Goal: Find contact information: Find contact information

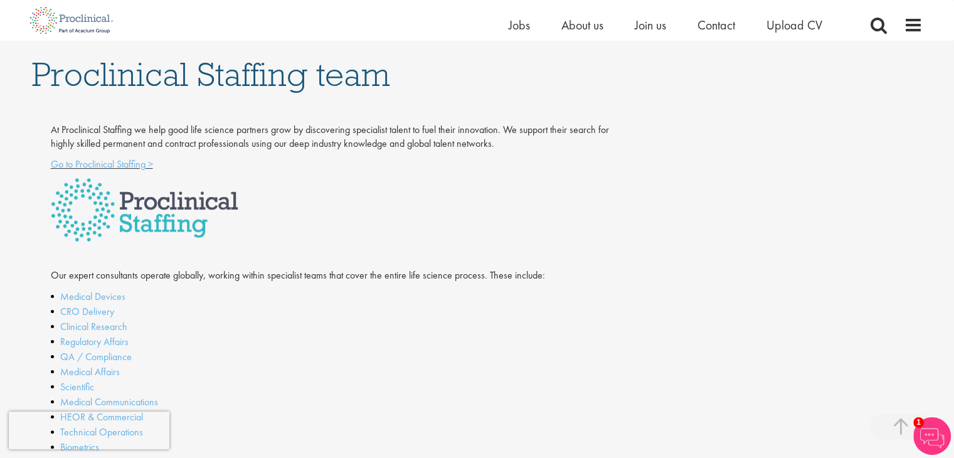
scroll to position [231, 0]
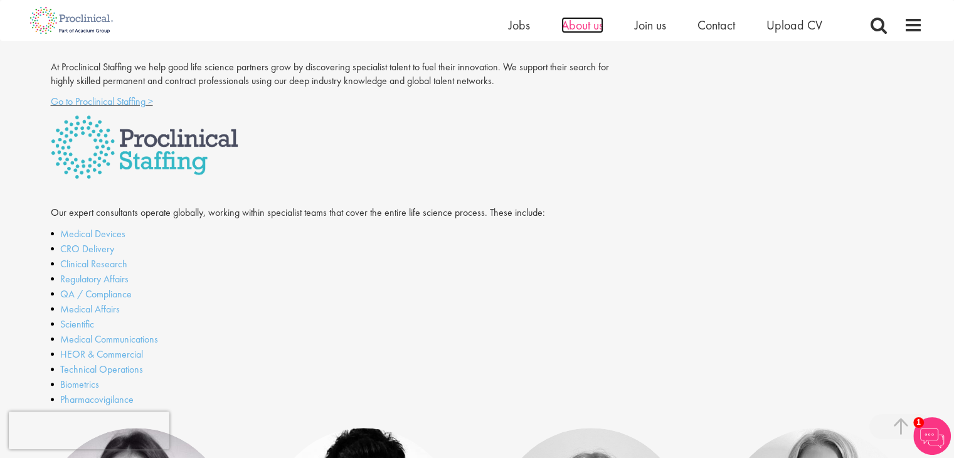
click at [600, 28] on span "About us" at bounding box center [582, 25] width 42 height 16
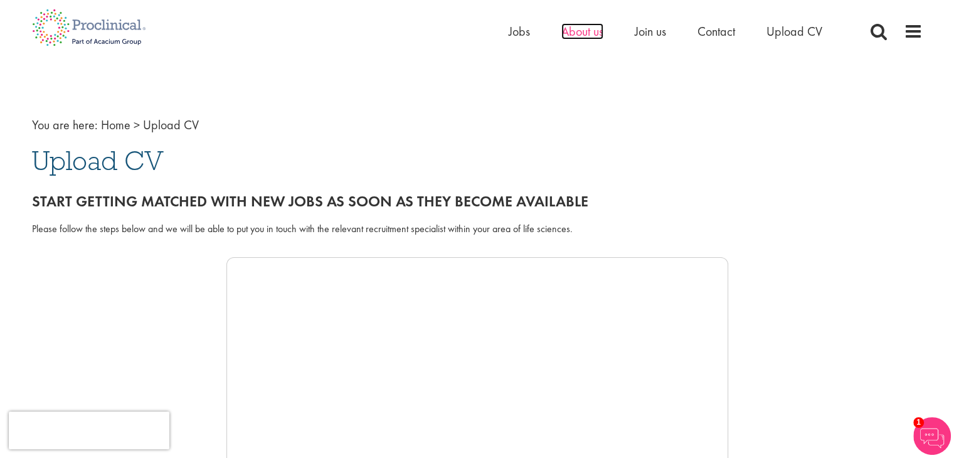
click at [577, 31] on span "About us" at bounding box center [582, 31] width 42 height 16
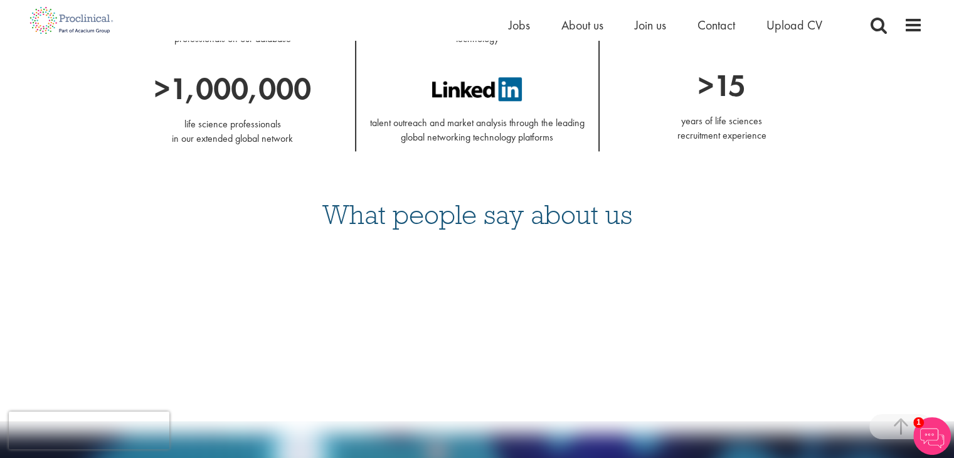
scroll to position [1630, 0]
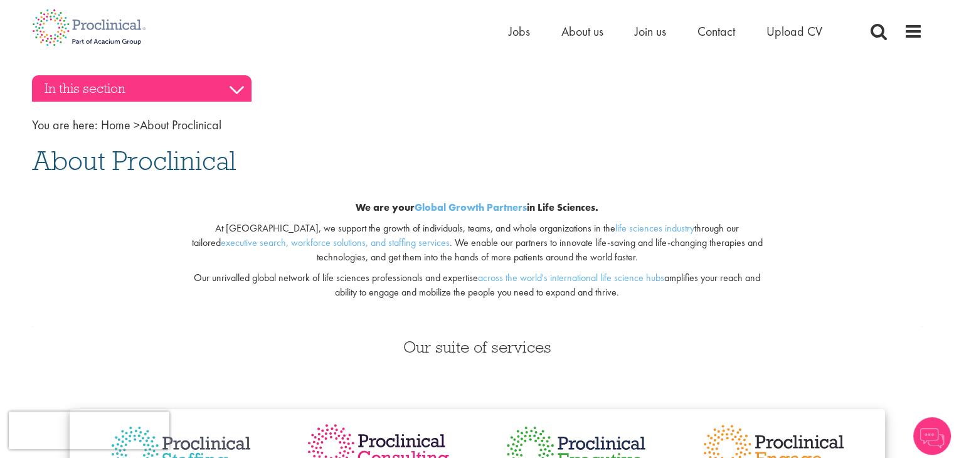
click at [219, 98] on h3 "In this section" at bounding box center [141, 88] width 219 height 26
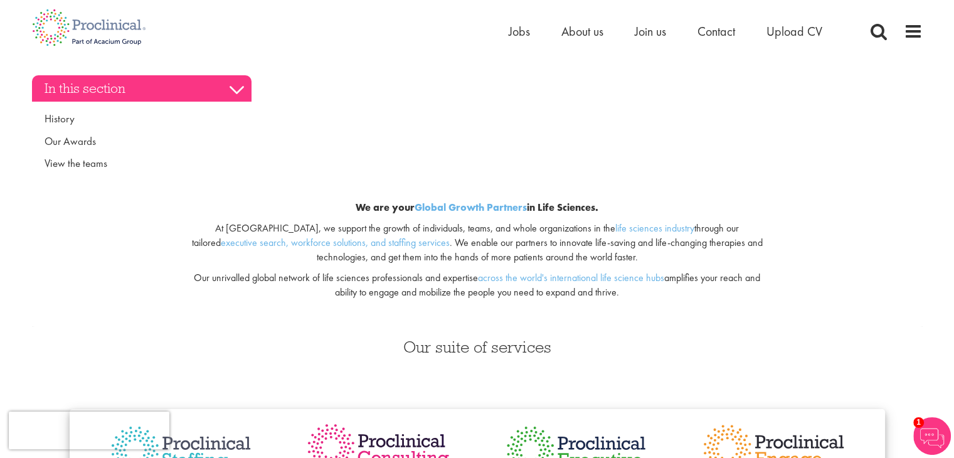
click at [225, 92] on h3 "In this section" at bounding box center [141, 88] width 219 height 26
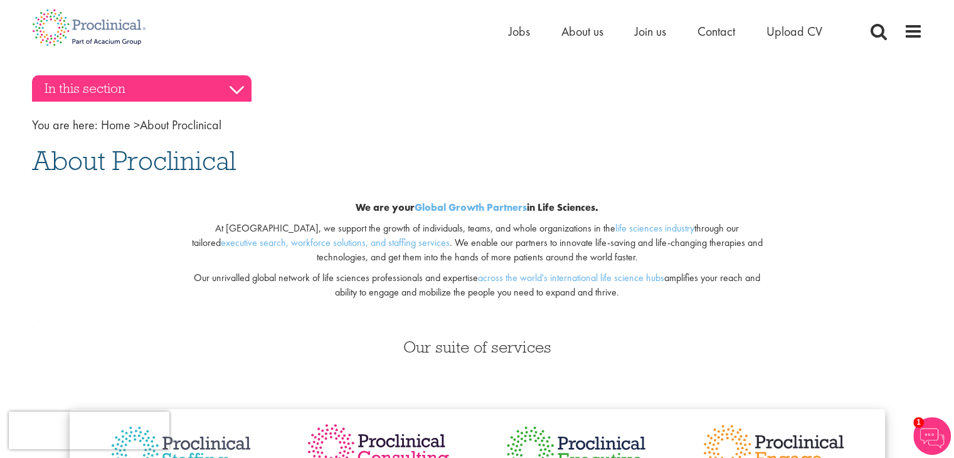
click at [201, 85] on h3 "In this section" at bounding box center [141, 88] width 219 height 26
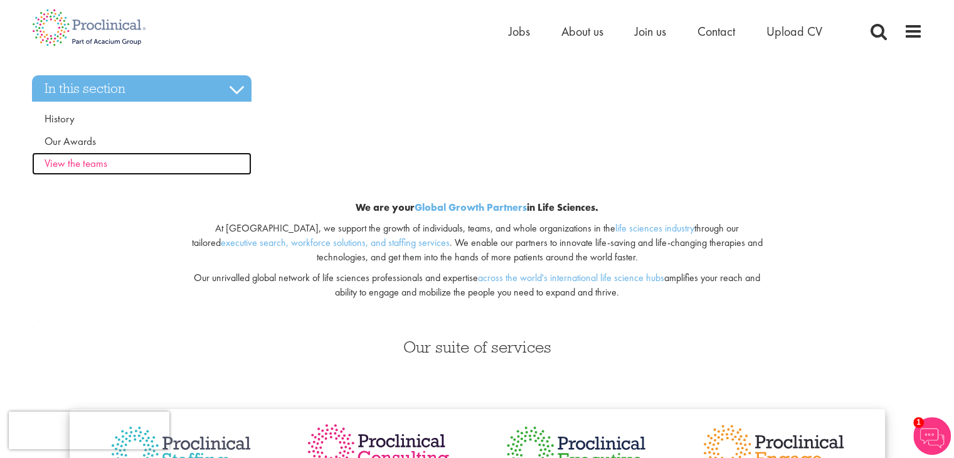
click at [89, 162] on span "View the teams" at bounding box center [76, 163] width 63 height 14
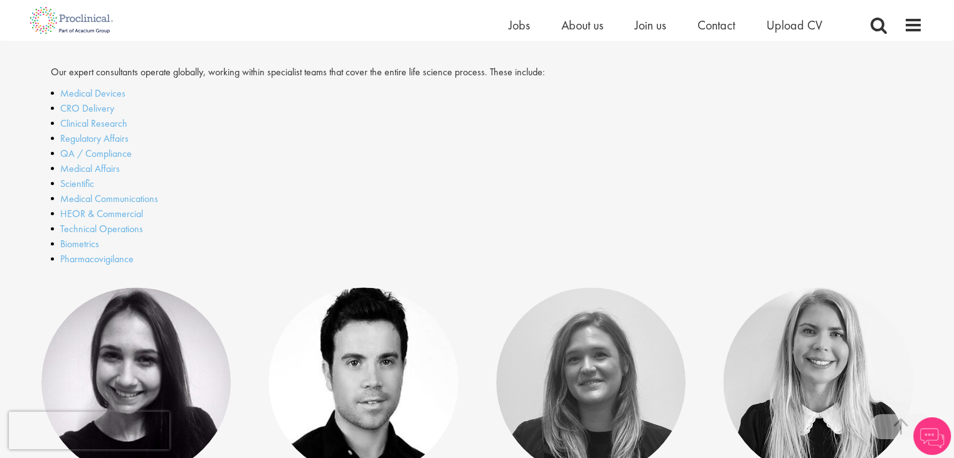
scroll to position [313, 0]
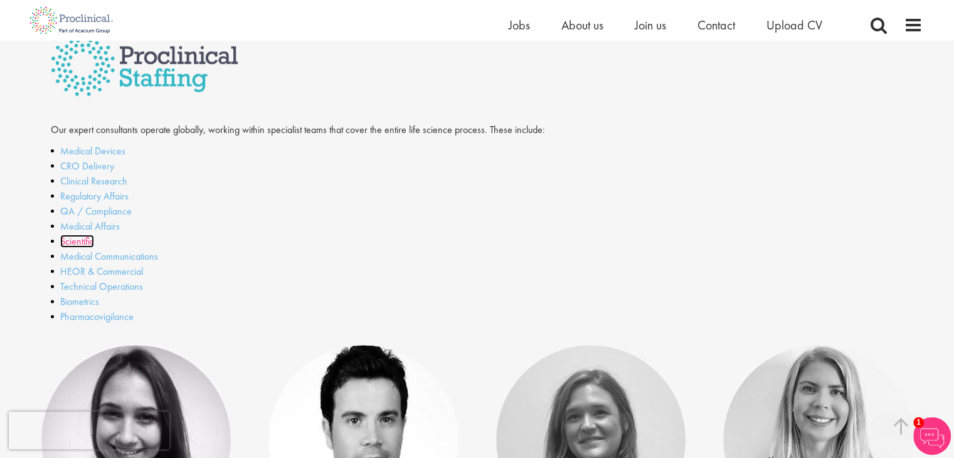
click at [85, 242] on link "Scientific" at bounding box center [77, 240] width 34 height 13
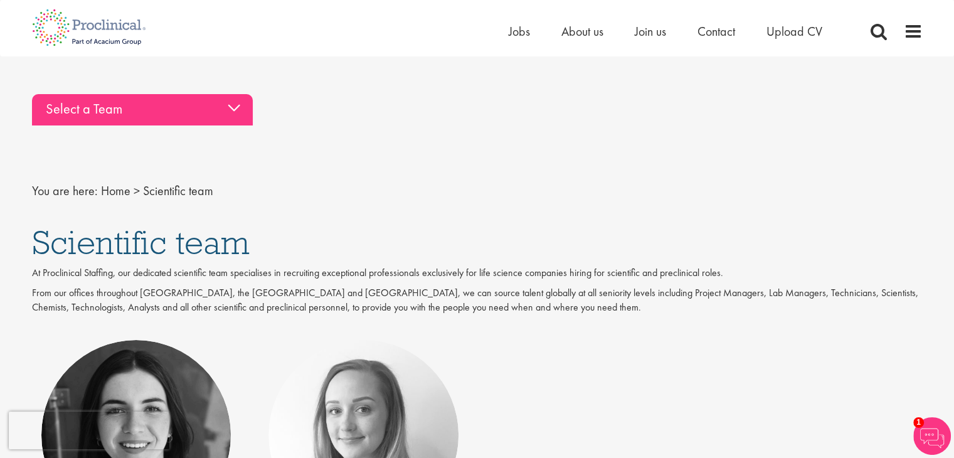
click at [186, 113] on div "Select a Team" at bounding box center [142, 109] width 221 height 31
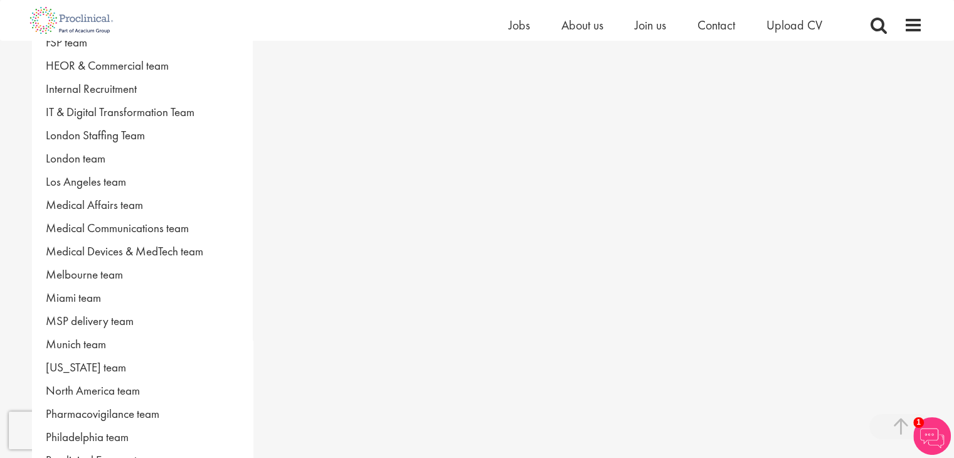
scroll to position [502, 0]
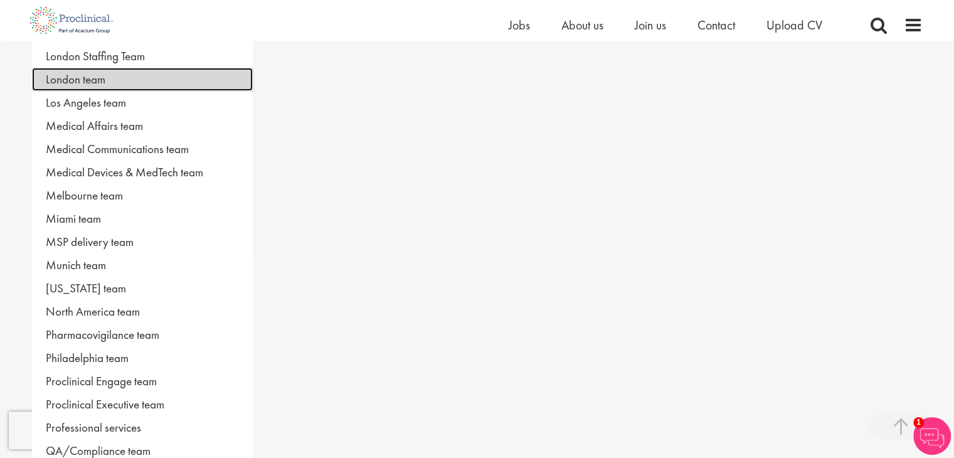
click at [111, 76] on link "London team" at bounding box center [142, 79] width 221 height 23
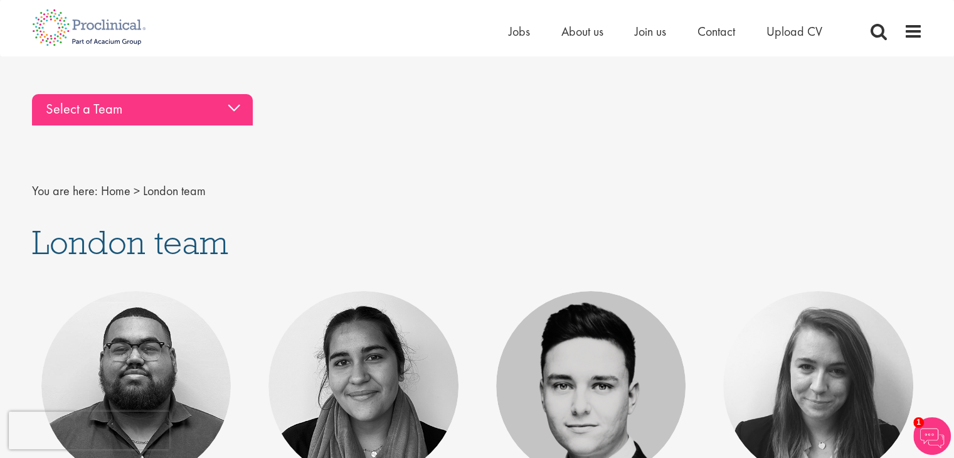
click at [209, 117] on div "Select a Team" at bounding box center [142, 109] width 221 height 31
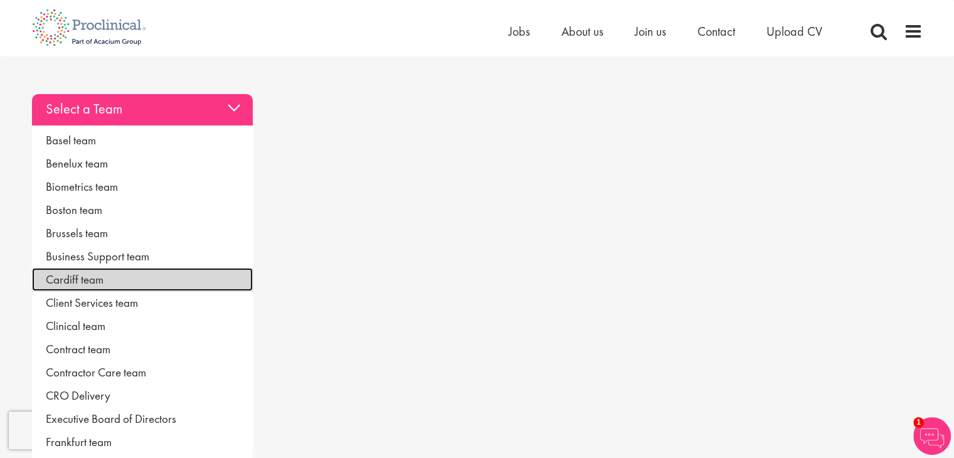
click at [68, 276] on link "Cardiff team" at bounding box center [142, 279] width 221 height 23
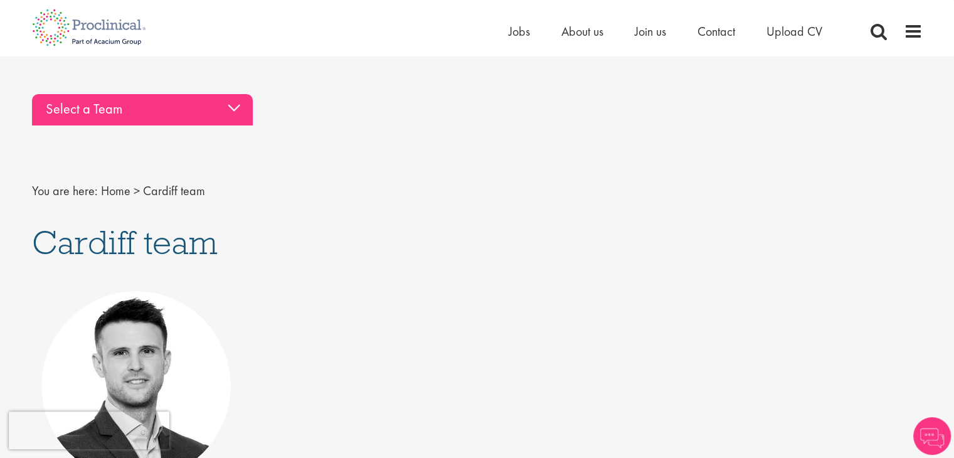
click at [191, 116] on div "Select a Team" at bounding box center [142, 109] width 221 height 31
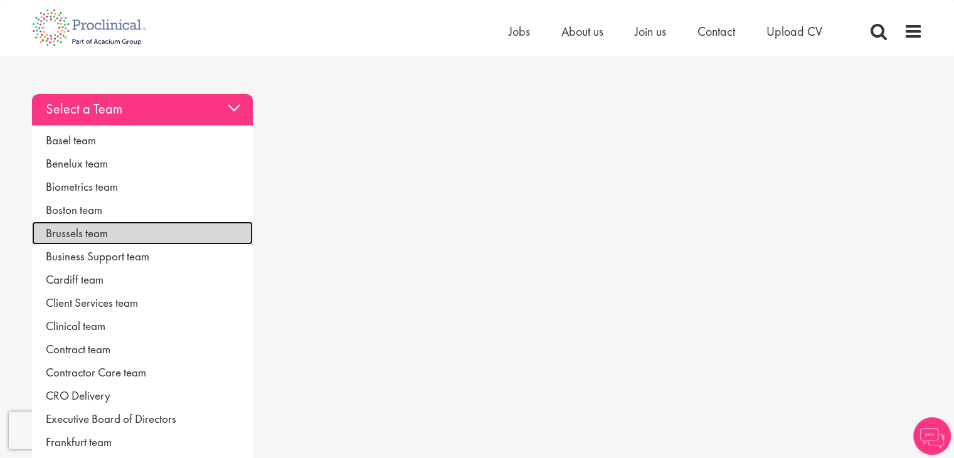
click at [98, 231] on link "Brussels team" at bounding box center [142, 232] width 221 height 23
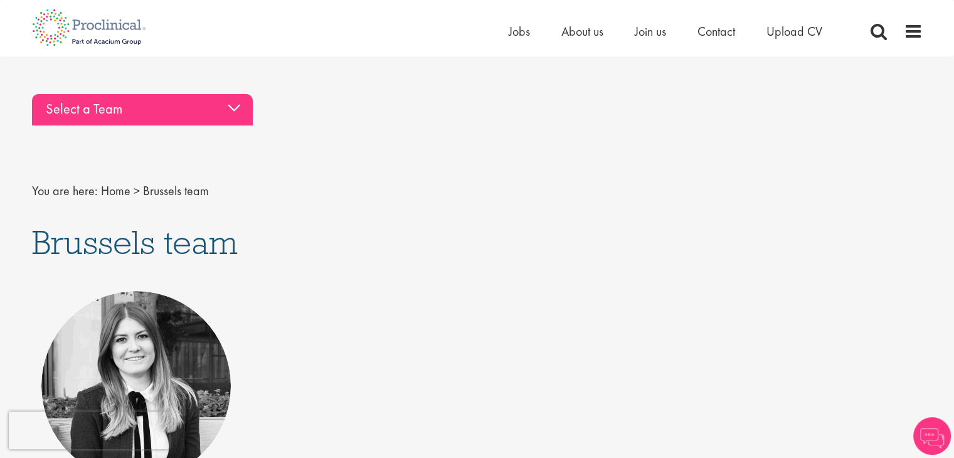
click at [162, 111] on div "Select a Team" at bounding box center [142, 109] width 221 height 31
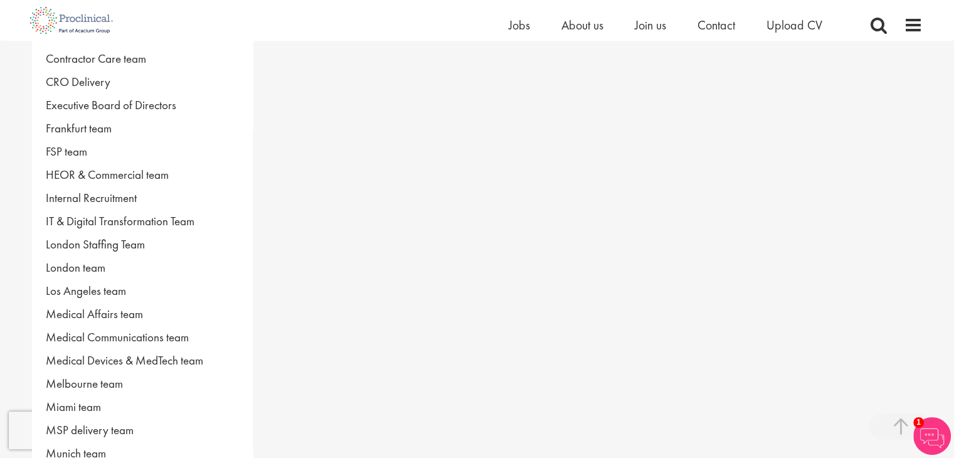
scroll to position [564, 0]
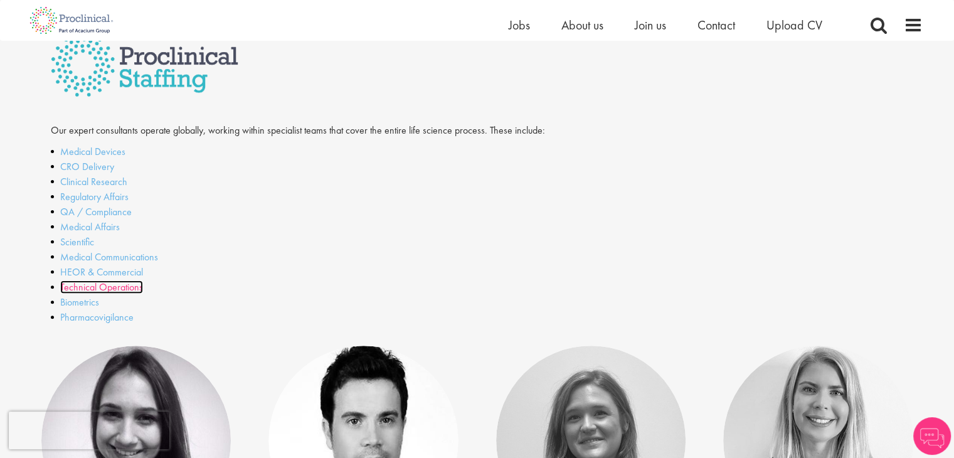
click at [118, 285] on link "Technical Operations" at bounding box center [101, 286] width 83 height 13
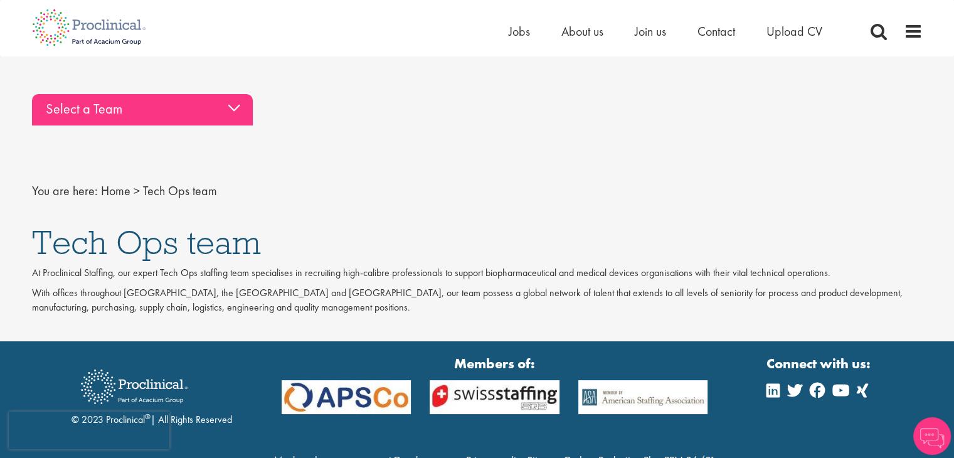
click at [173, 101] on div "Select a Team" at bounding box center [142, 109] width 221 height 31
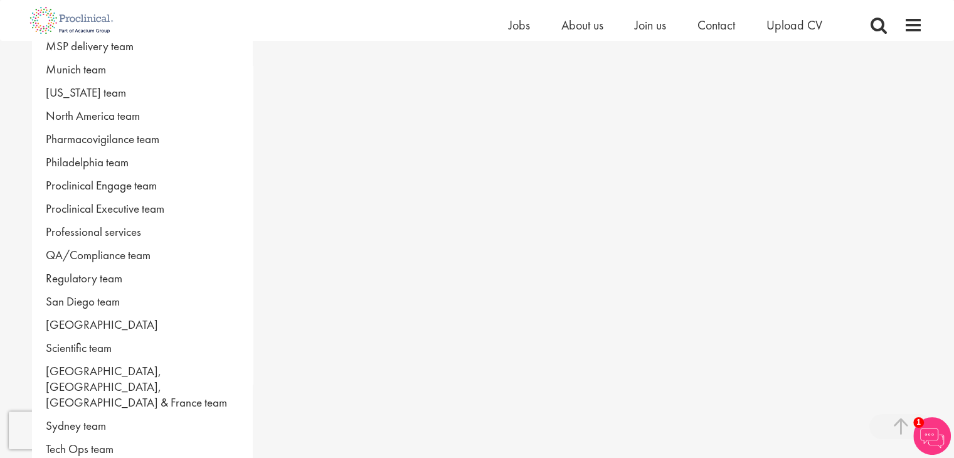
scroll to position [752, 0]
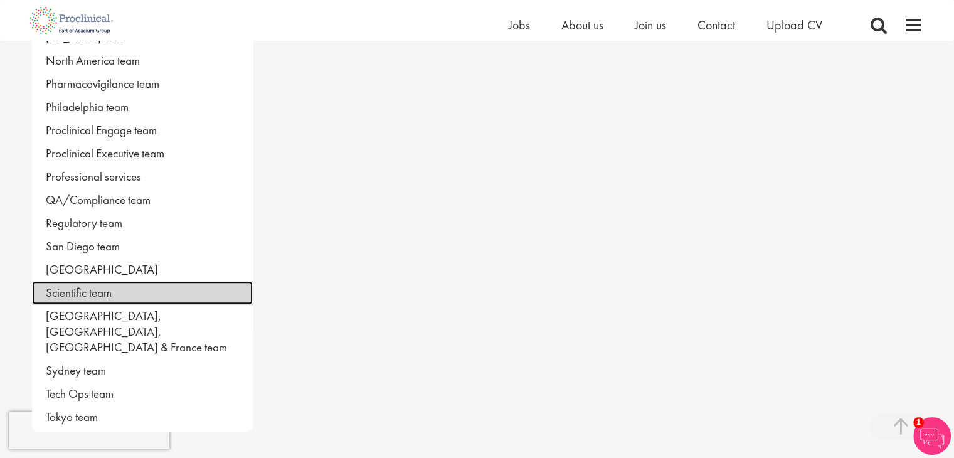
click at [107, 290] on link "Scientific team" at bounding box center [142, 292] width 221 height 23
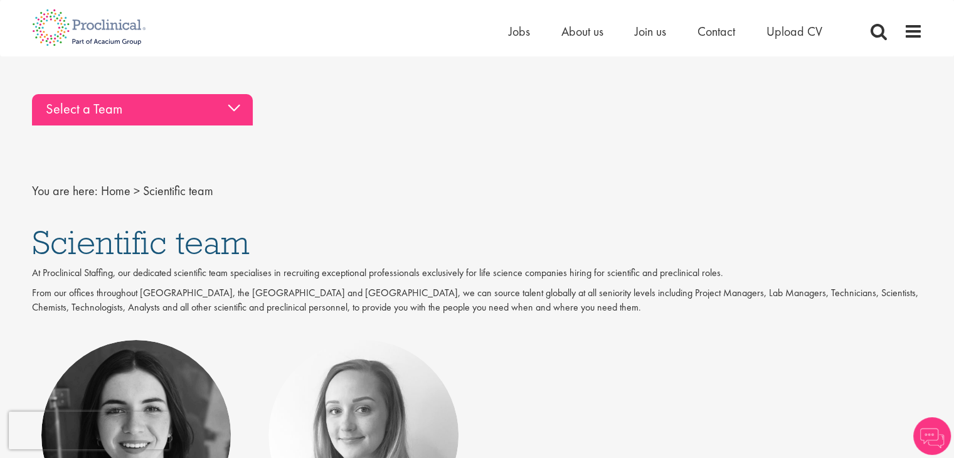
click at [118, 111] on div "Select a Team" at bounding box center [142, 109] width 221 height 31
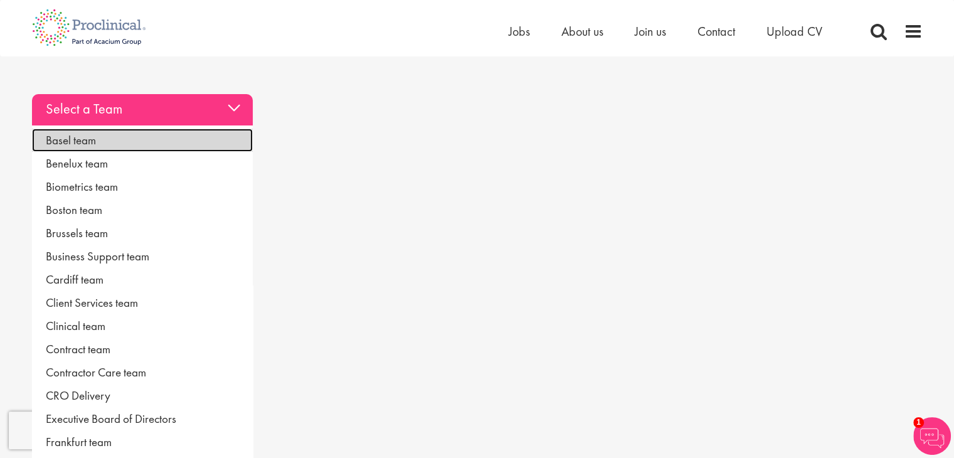
click at [106, 133] on link "Basel team" at bounding box center [142, 140] width 221 height 23
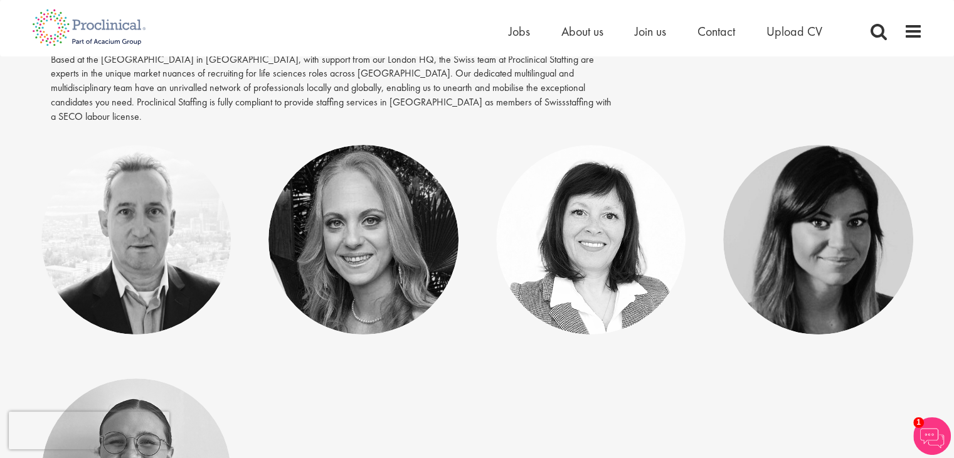
scroll to position [313, 0]
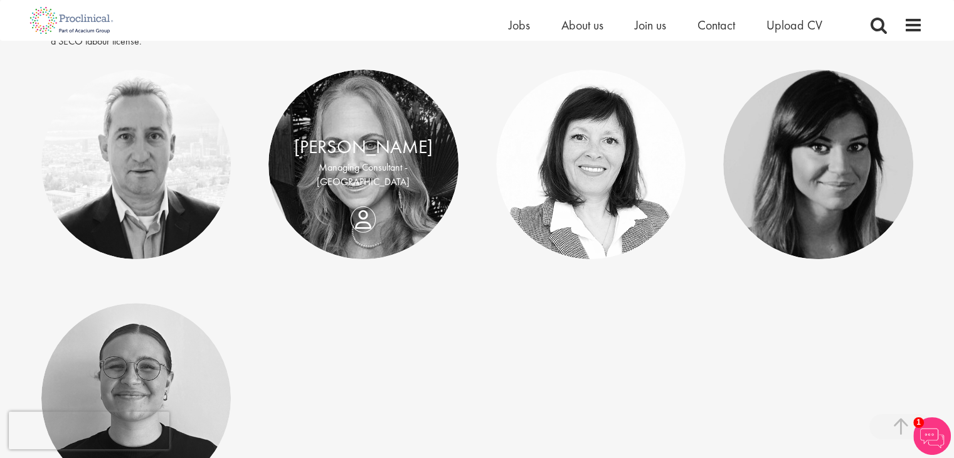
click at [363, 170] on div "Kirsten Fuchsloch Managing Consultant - Europe" at bounding box center [363, 165] width 190 height 62
click at [359, 135] on link "Kirsten Fuchsloch" at bounding box center [363, 147] width 139 height 24
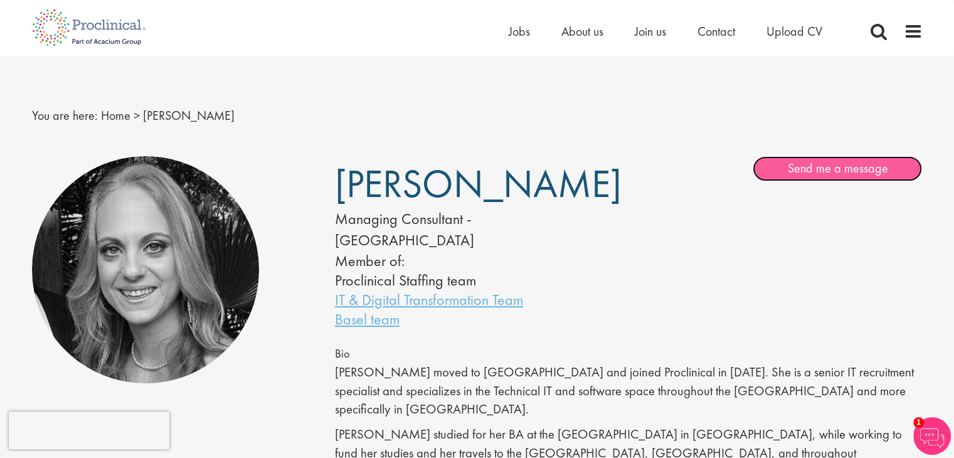
click at [832, 168] on link "Send me a message" at bounding box center [836, 168] width 169 height 25
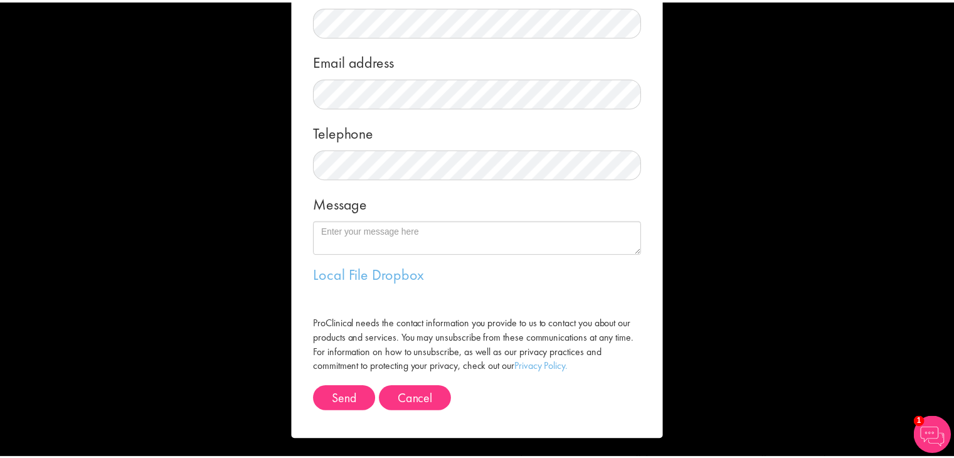
scroll to position [189, 0]
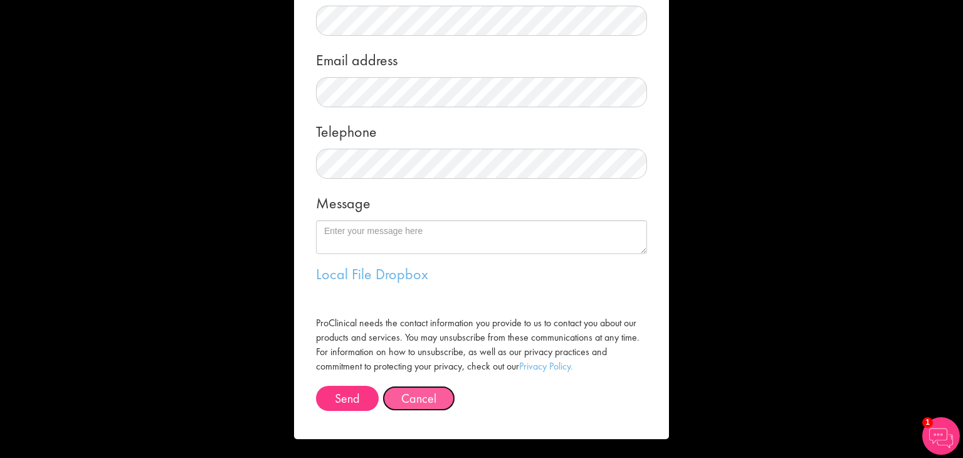
click at [401, 394] on button "Cancel" at bounding box center [418, 398] width 73 height 25
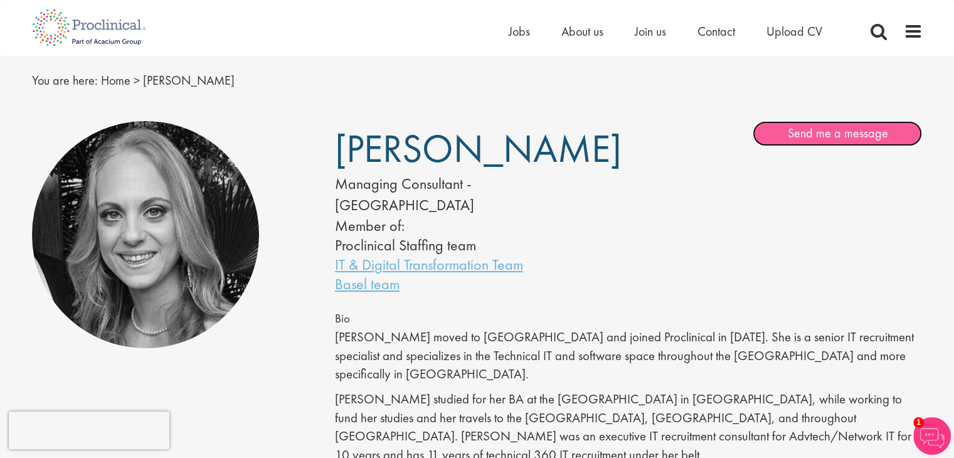
scroll to position [0, 0]
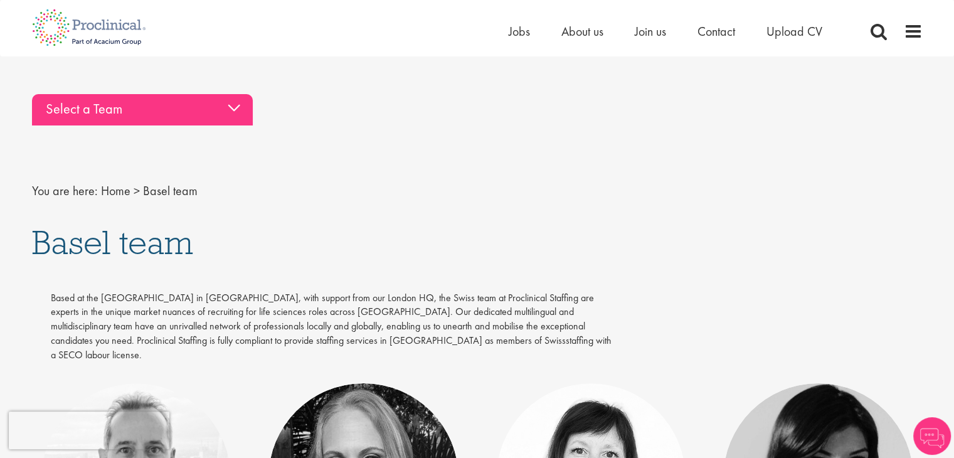
click at [144, 117] on div "Select a Team" at bounding box center [142, 109] width 221 height 31
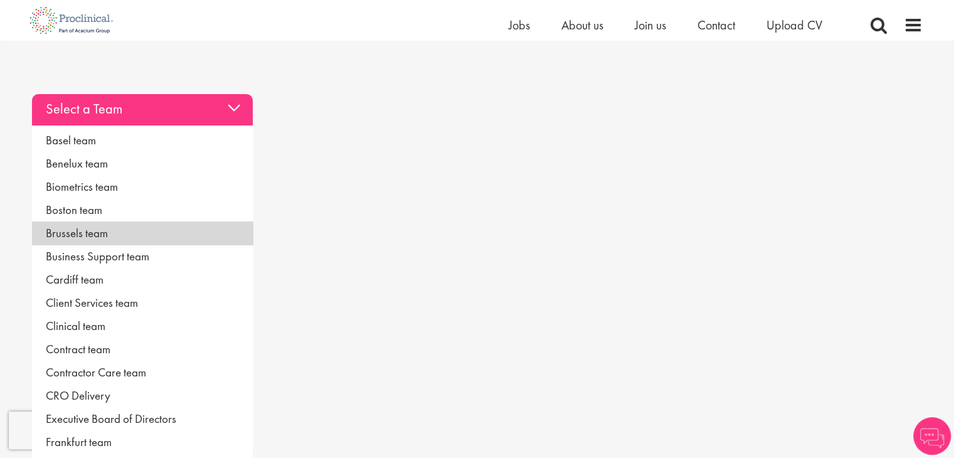
scroll to position [125, 0]
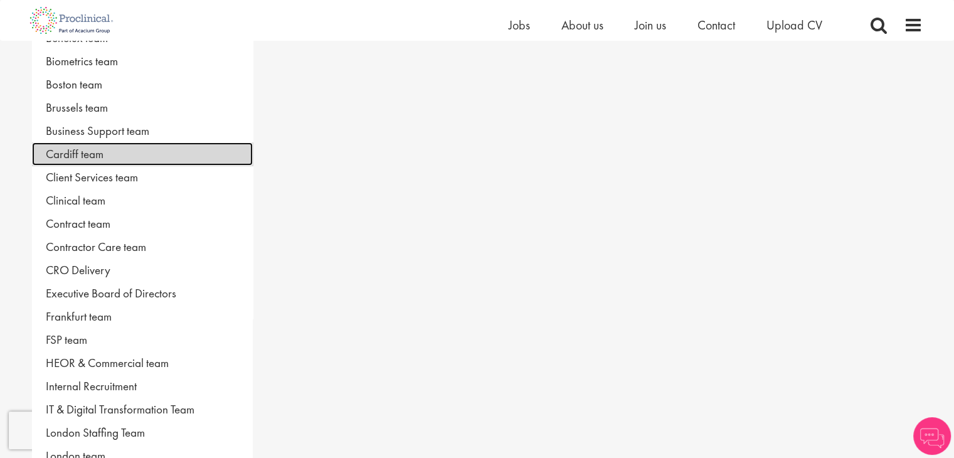
click at [99, 150] on link "Cardiff team" at bounding box center [142, 153] width 221 height 23
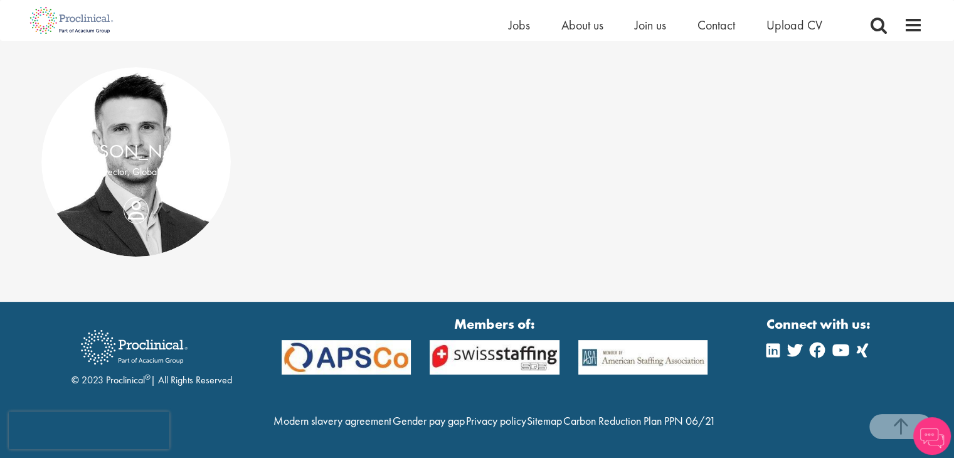
click at [149, 165] on p "Director, Global QA" at bounding box center [136, 172] width 165 height 14
click at [131, 177] on div "Joshua Godden Director, Global QA" at bounding box center [136, 162] width 190 height 48
click at [135, 139] on link "[PERSON_NAME]" at bounding box center [135, 151] width 139 height 24
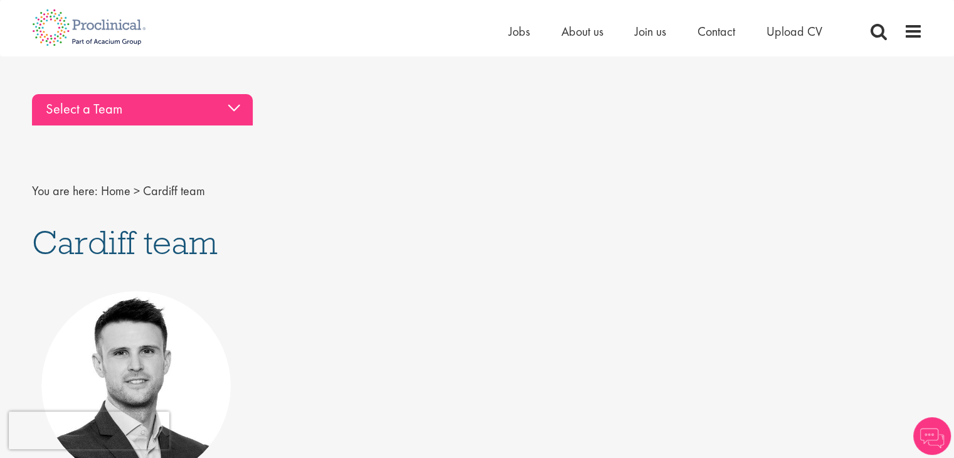
click at [168, 106] on div "Select a Team" at bounding box center [142, 109] width 221 height 31
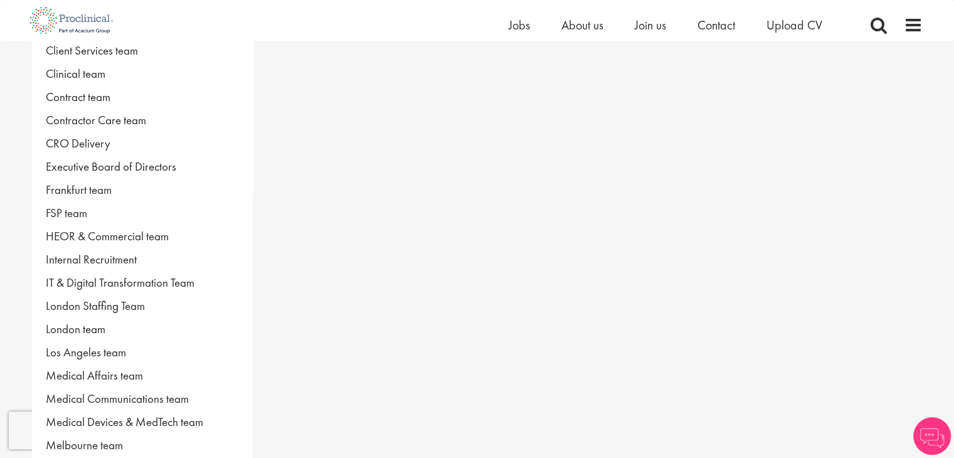
scroll to position [313, 0]
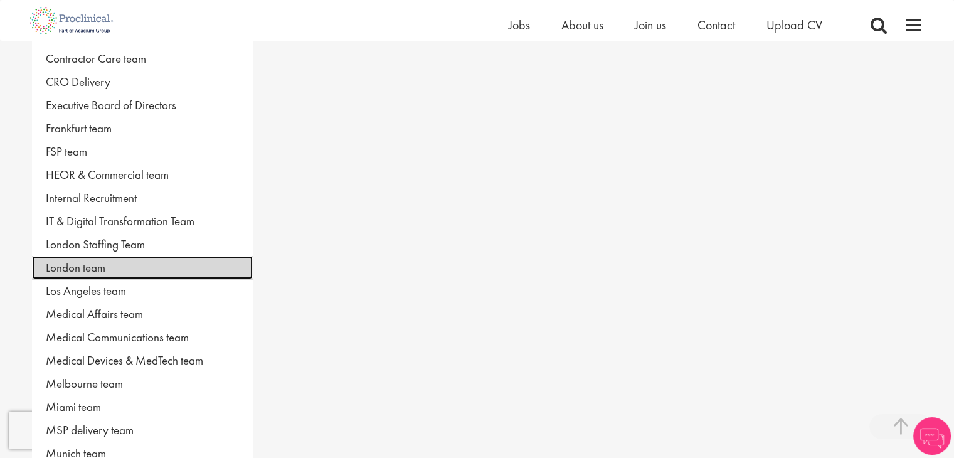
click at [139, 271] on link "London team" at bounding box center [142, 267] width 221 height 23
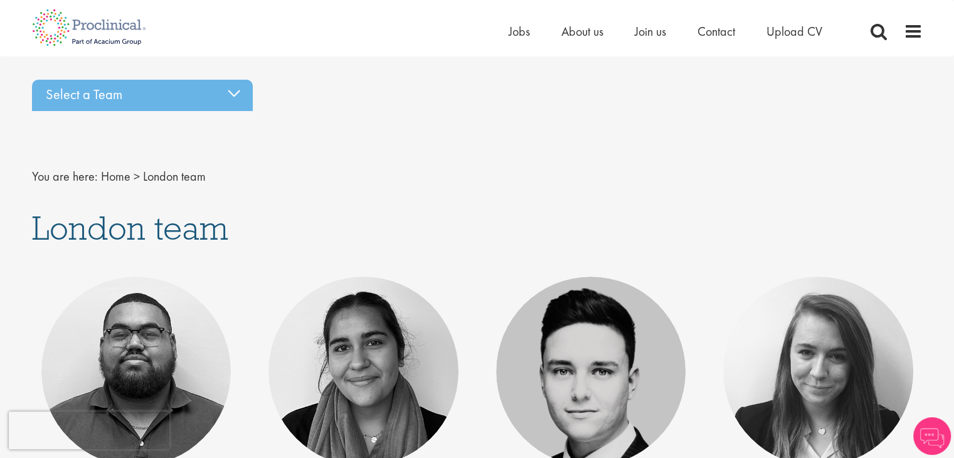
scroll to position [188, 0]
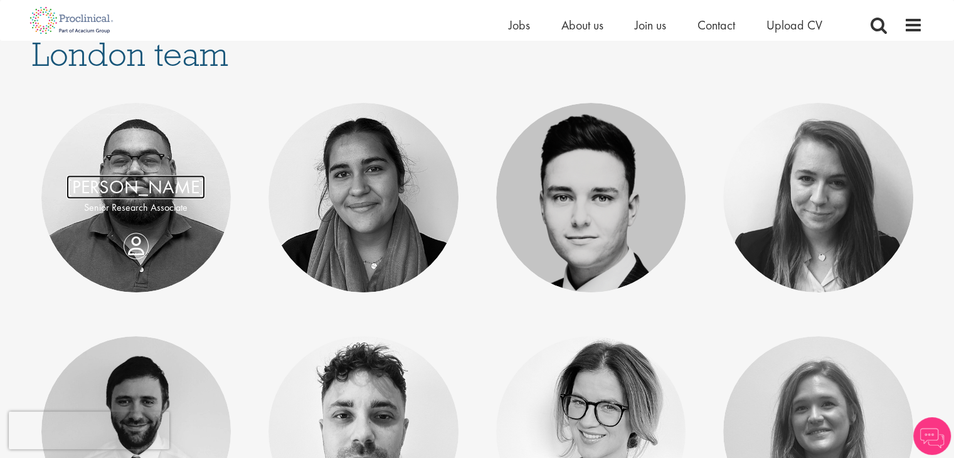
click at [144, 196] on link "Ashley Bennett" at bounding box center [135, 187] width 139 height 24
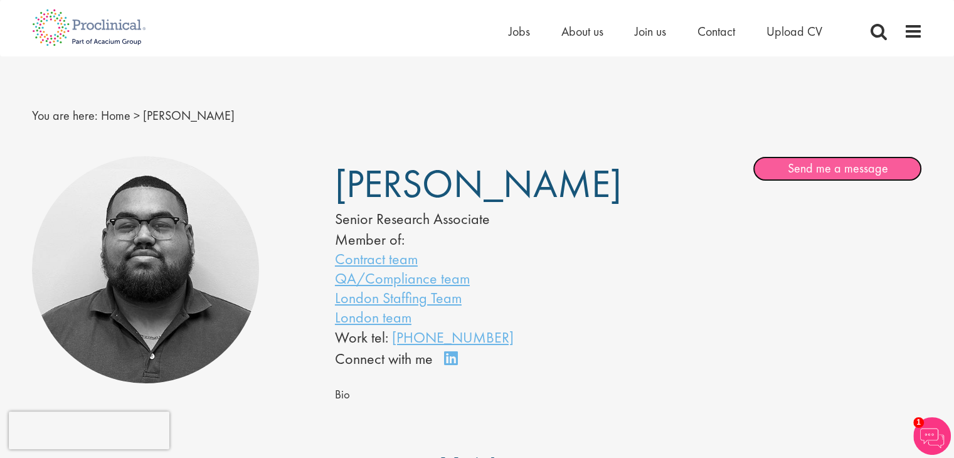
click at [819, 174] on link "Send me a message" at bounding box center [836, 168] width 169 height 25
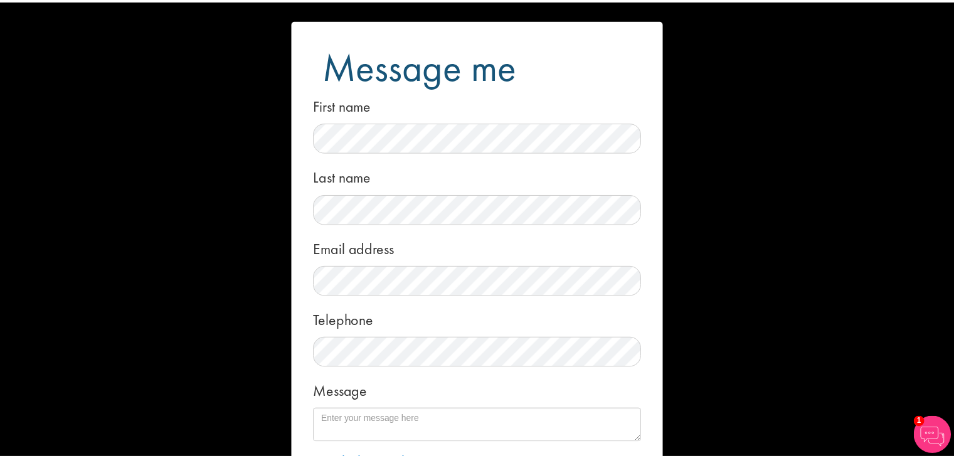
scroll to position [189, 0]
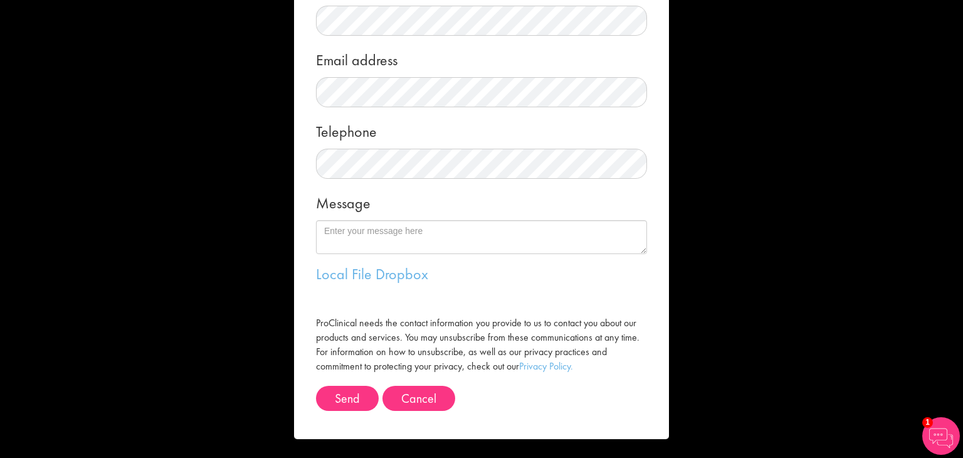
click at [124, 219] on div "Message me First name Last name Email address Telephone Message Local File Drop…" at bounding box center [481, 229] width 963 height 458
click at [398, 404] on button "Cancel" at bounding box center [418, 398] width 73 height 25
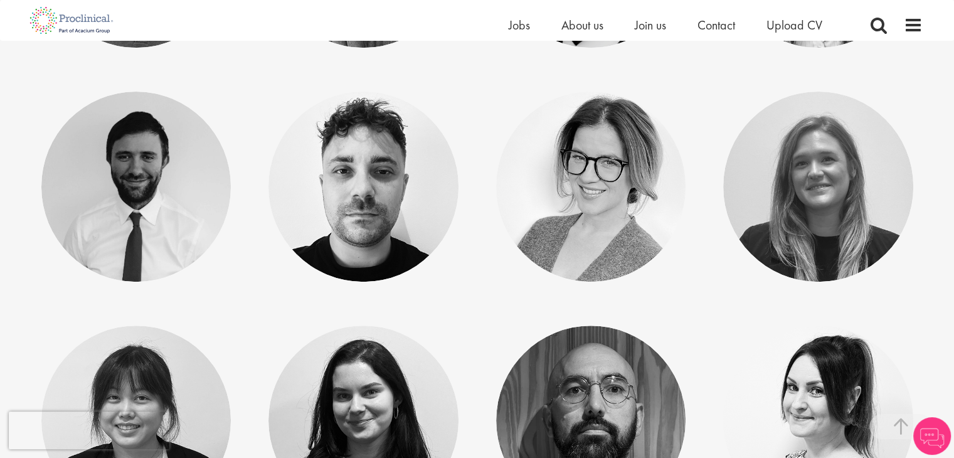
scroll to position [502, 0]
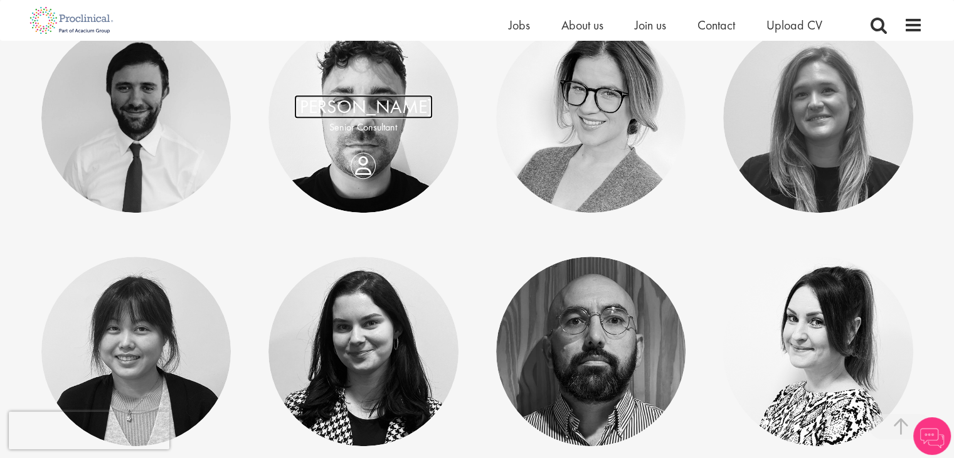
click at [391, 118] on link "[PERSON_NAME]" at bounding box center [363, 107] width 139 height 24
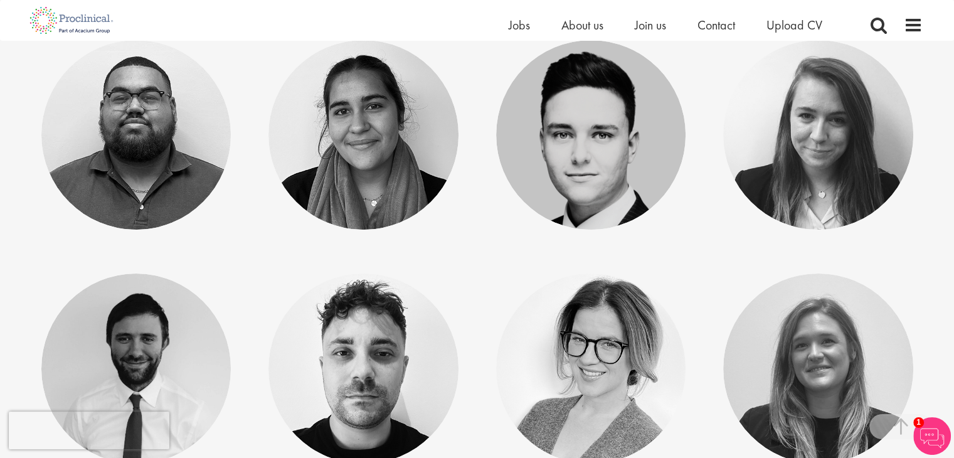
scroll to position [439, 0]
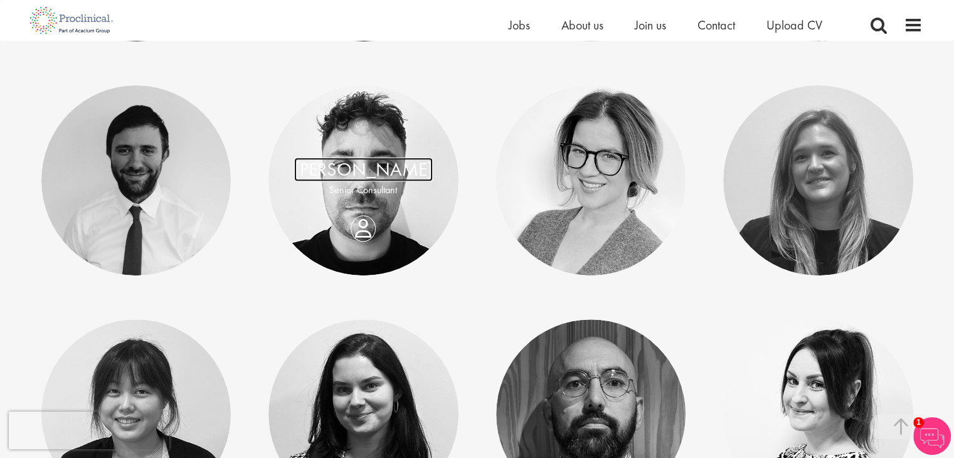
click at [364, 171] on link "[PERSON_NAME]" at bounding box center [363, 169] width 139 height 24
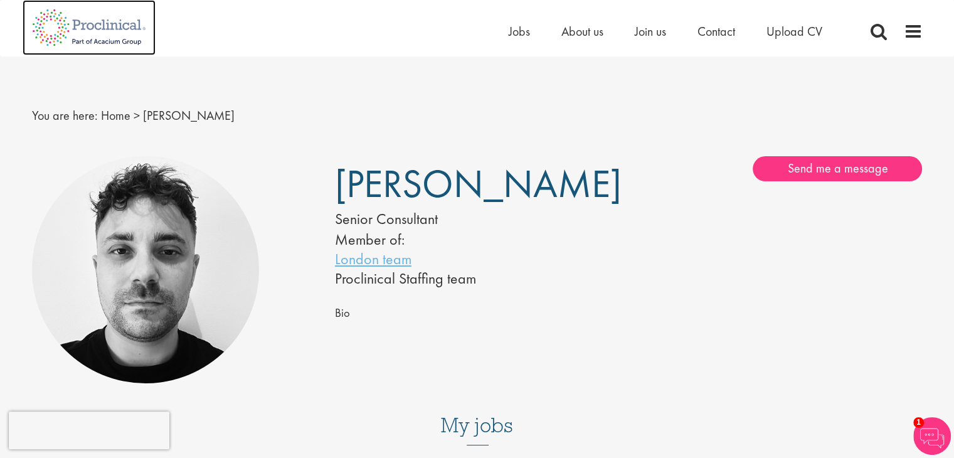
click at [64, 26] on img at bounding box center [89, 27] width 133 height 55
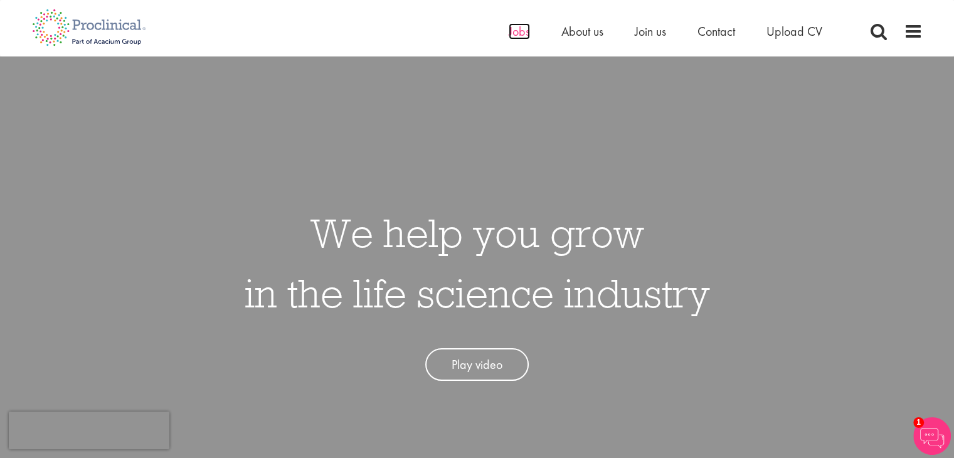
click at [514, 31] on span "Jobs" at bounding box center [518, 31] width 21 height 16
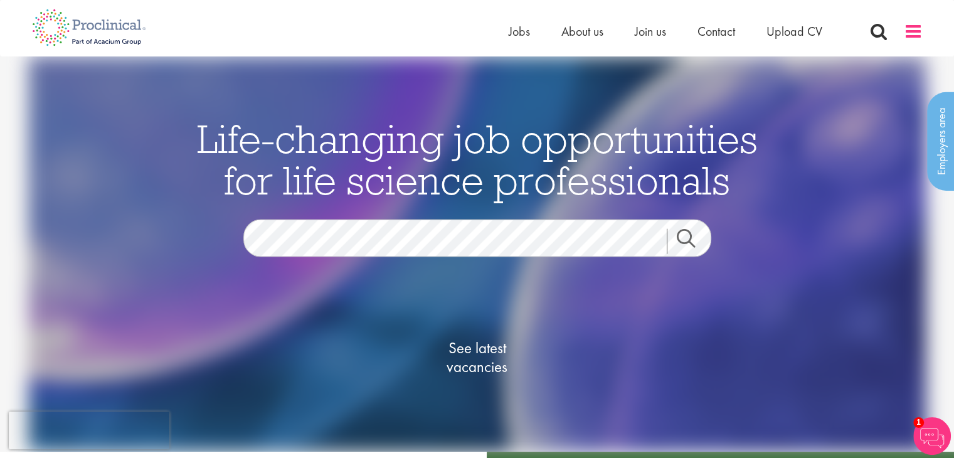
click at [907, 38] on span at bounding box center [912, 31] width 19 height 19
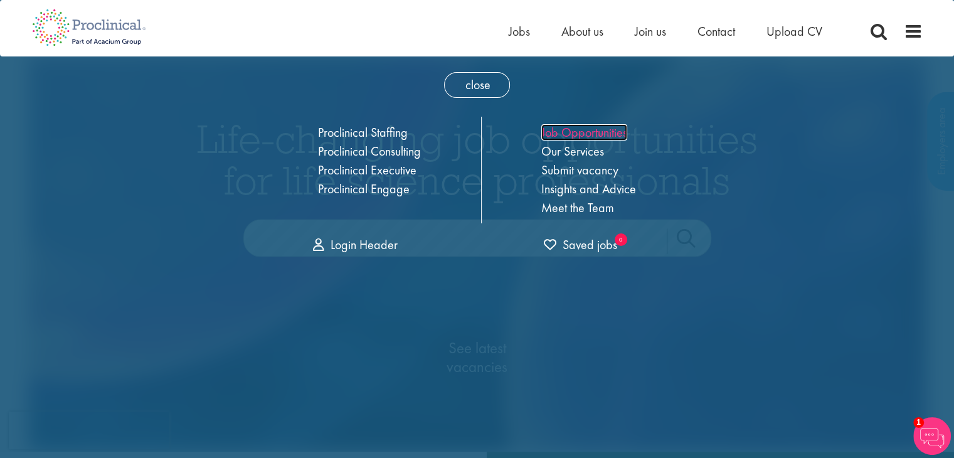
click at [577, 129] on link "Job Opportunities" at bounding box center [584, 132] width 86 height 16
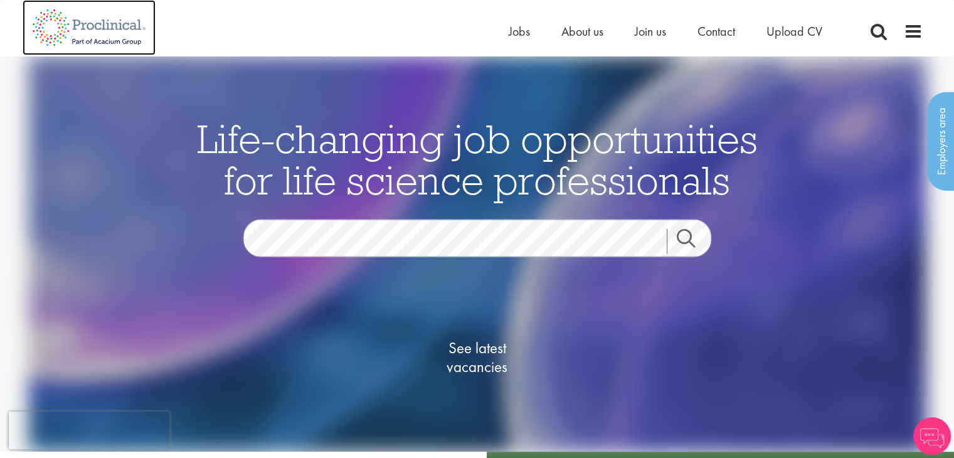
click at [48, 30] on img at bounding box center [89, 27] width 133 height 55
